Goal: Transaction & Acquisition: Purchase product/service

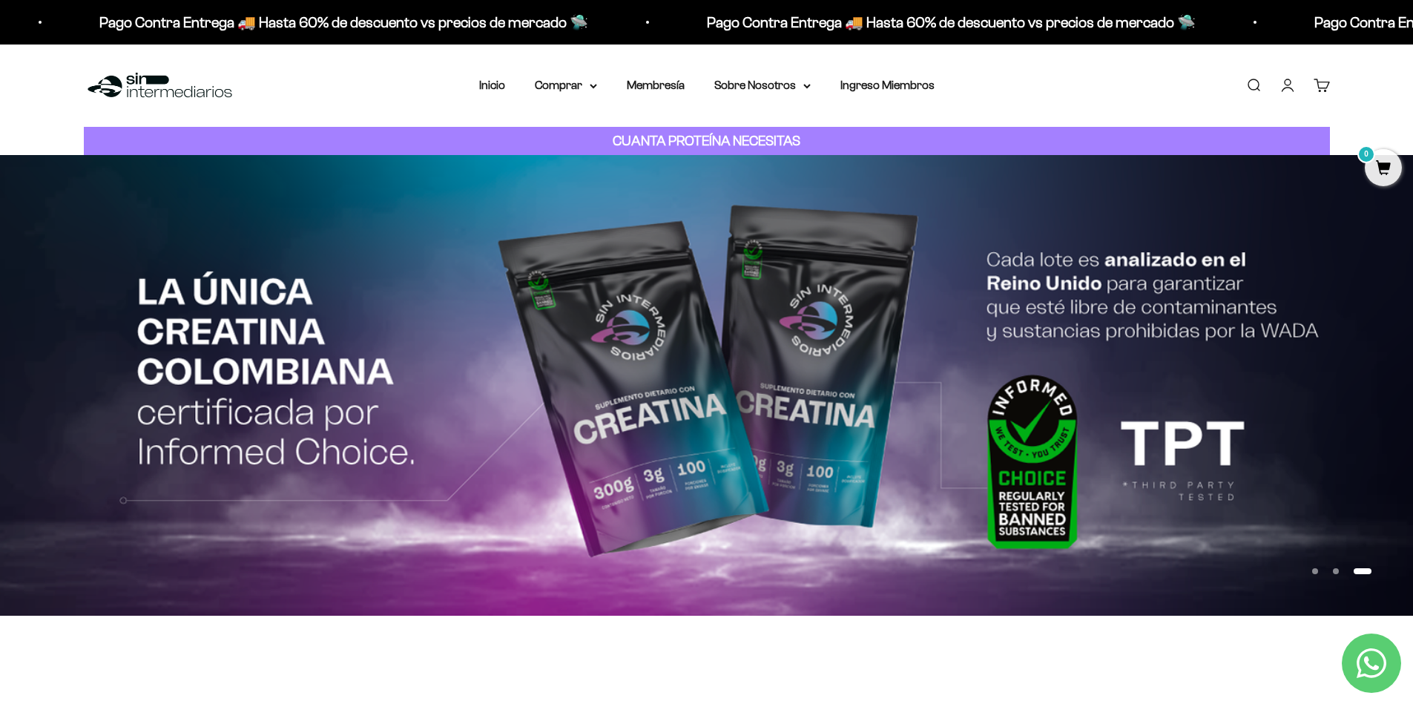
click at [1253, 90] on link "Buscar" at bounding box center [1253, 85] width 16 height 16
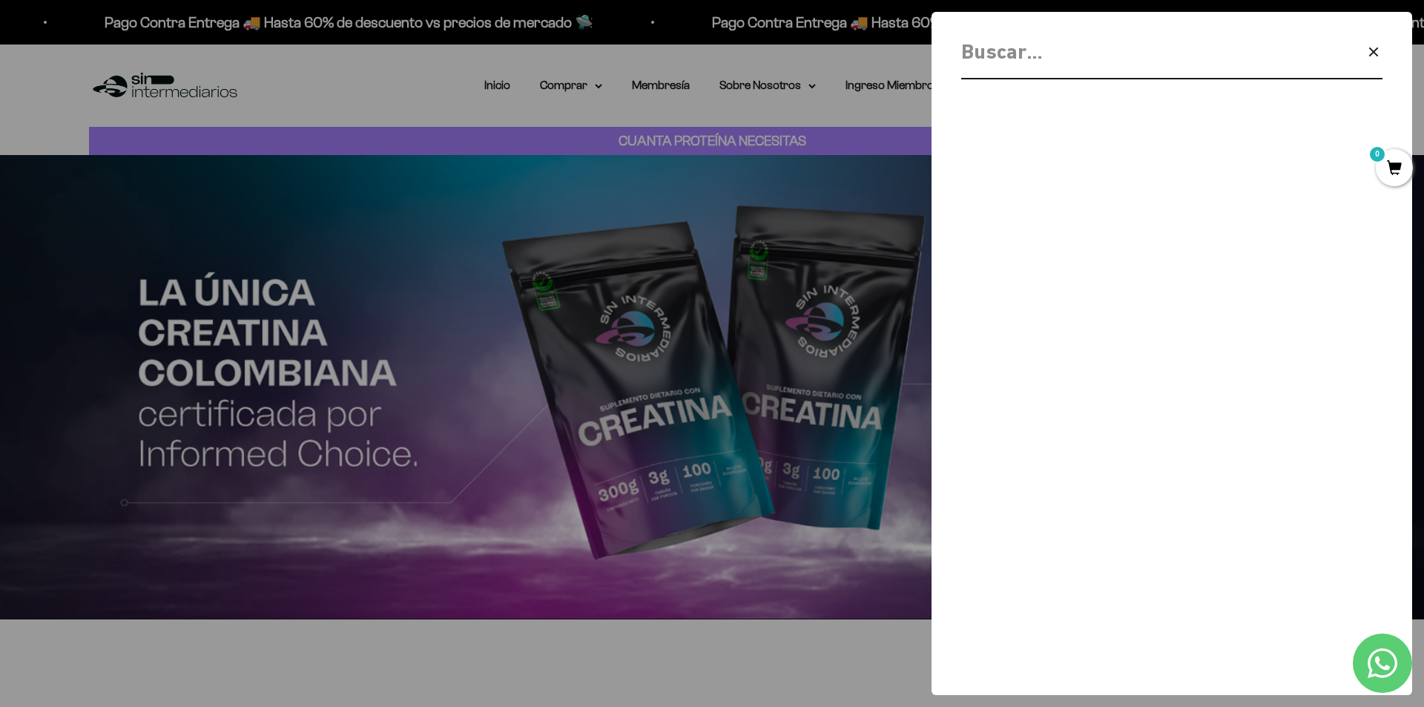
type input "s"
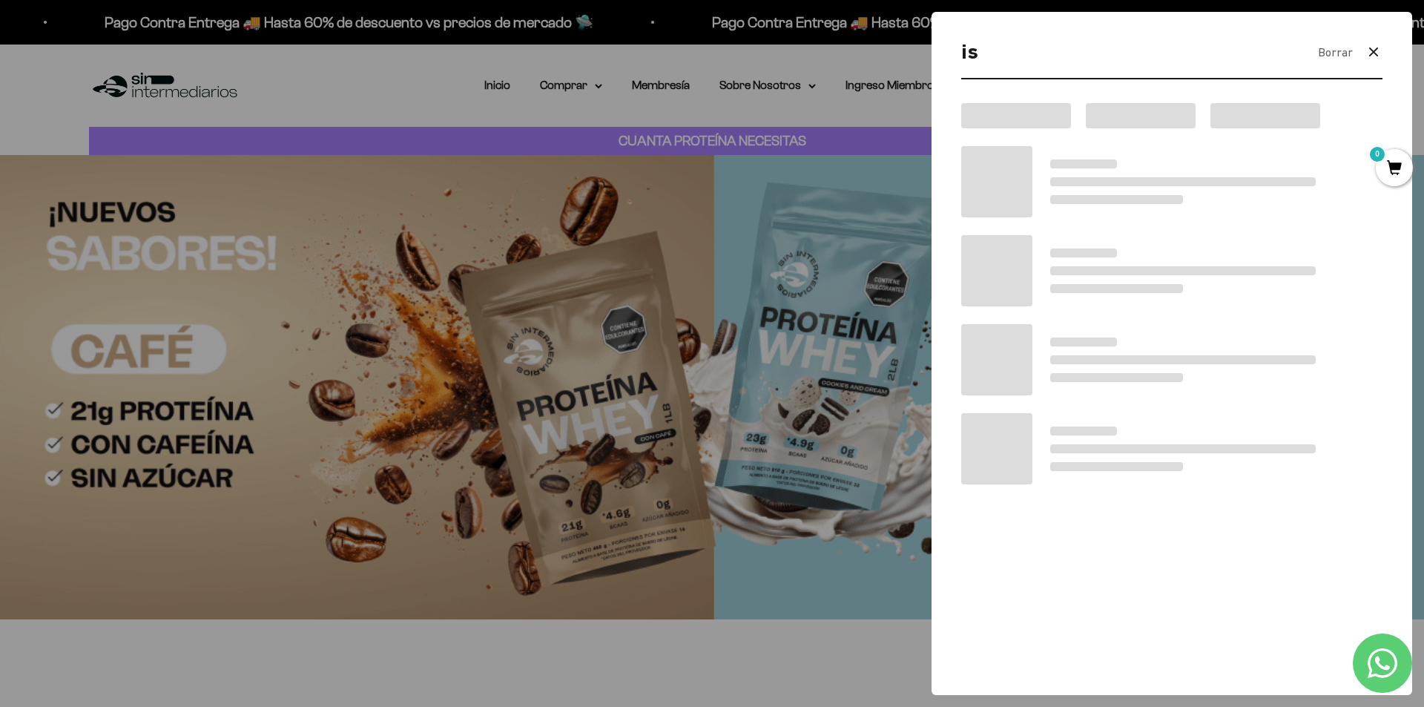
type input "i"
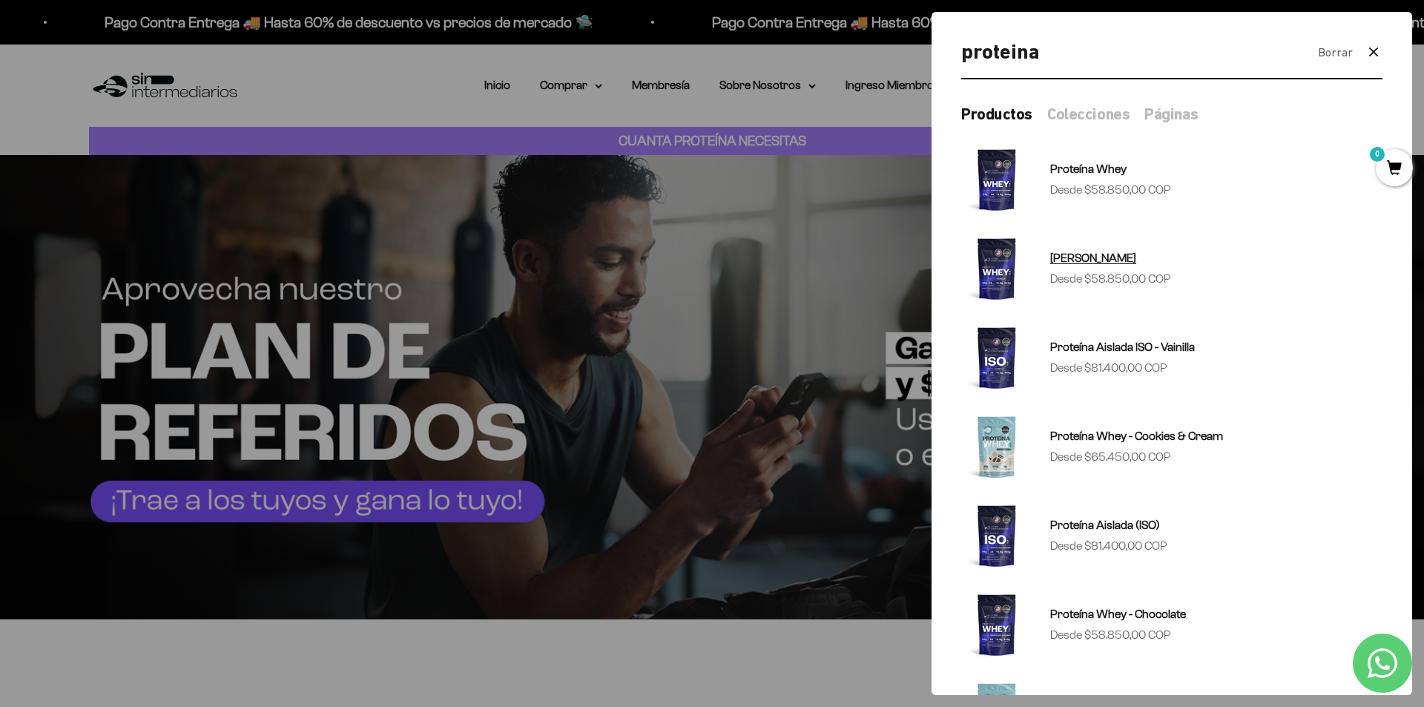
type input "proteina"
click at [1100, 264] on span "Proteína Whey - Vainilla" at bounding box center [1093, 257] width 86 height 19
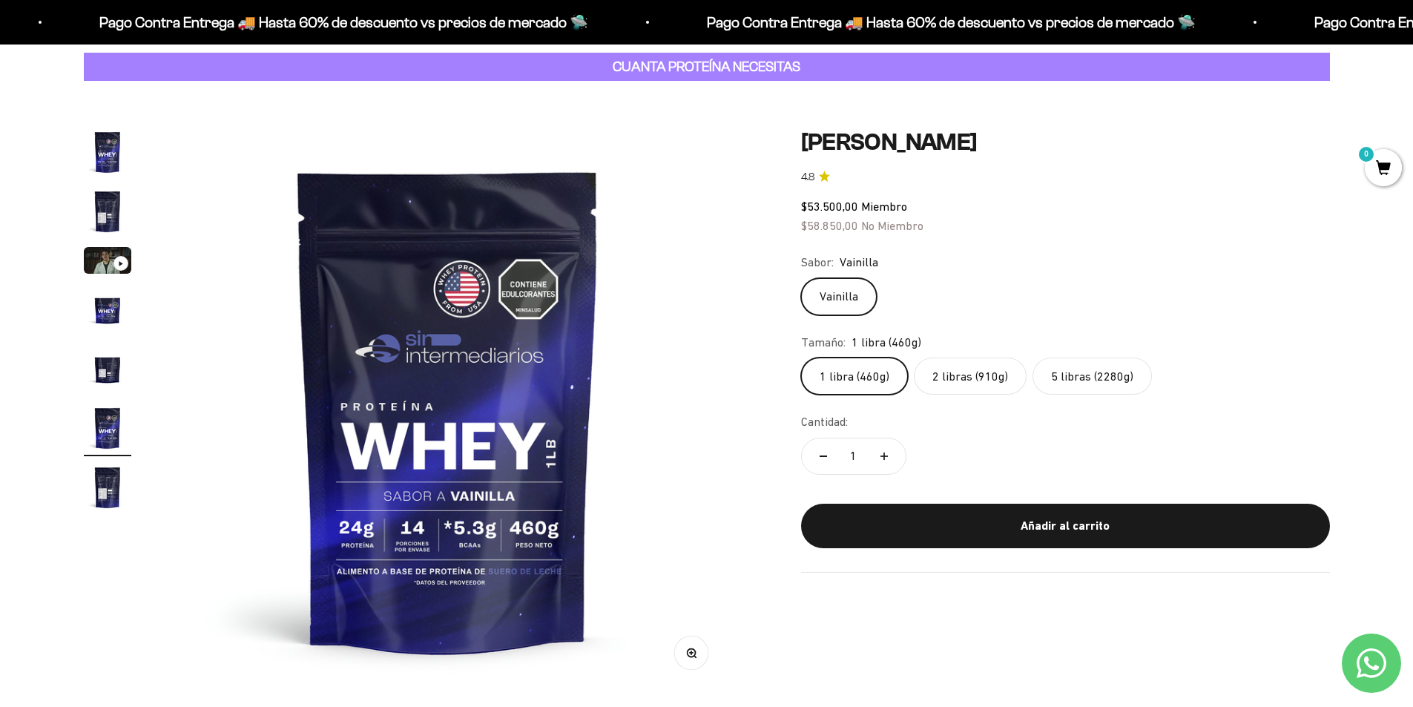
scroll to position [148, 0]
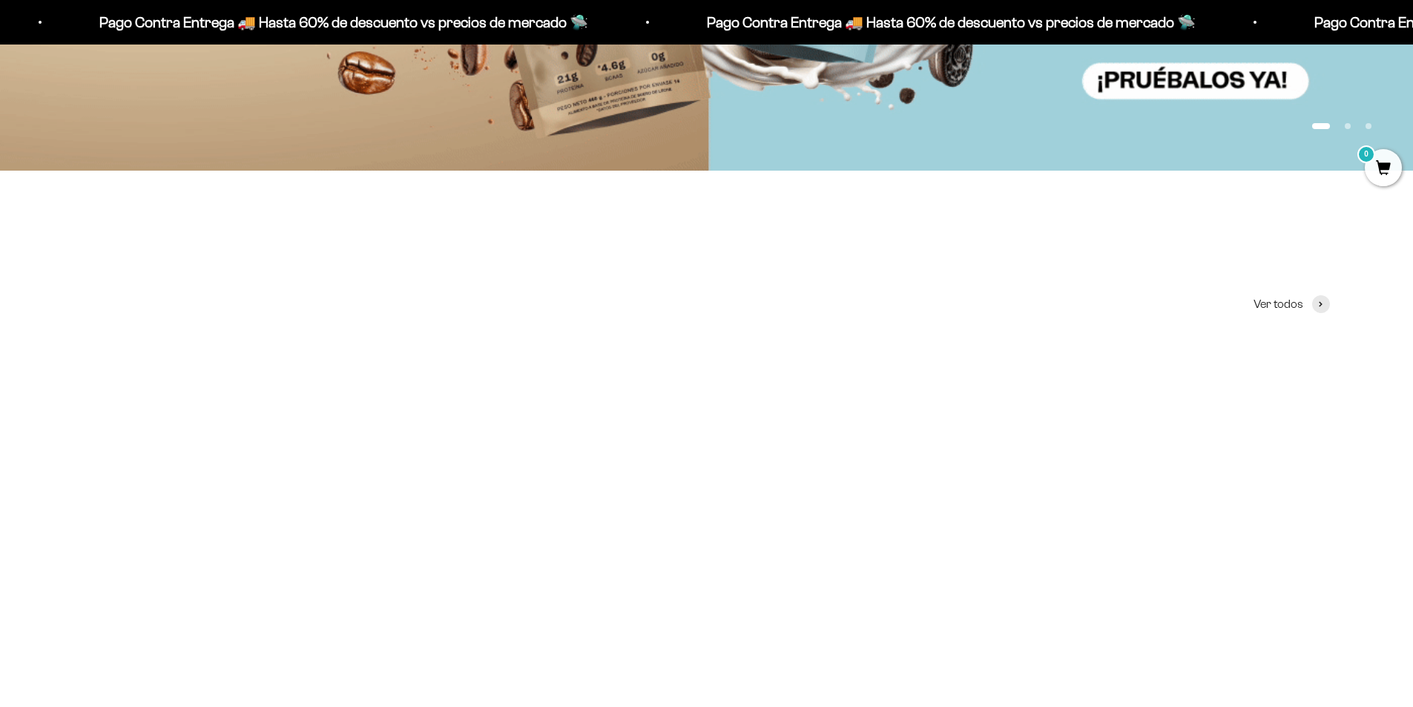
scroll to position [667, 0]
